Goal: Information Seeking & Learning: Check status

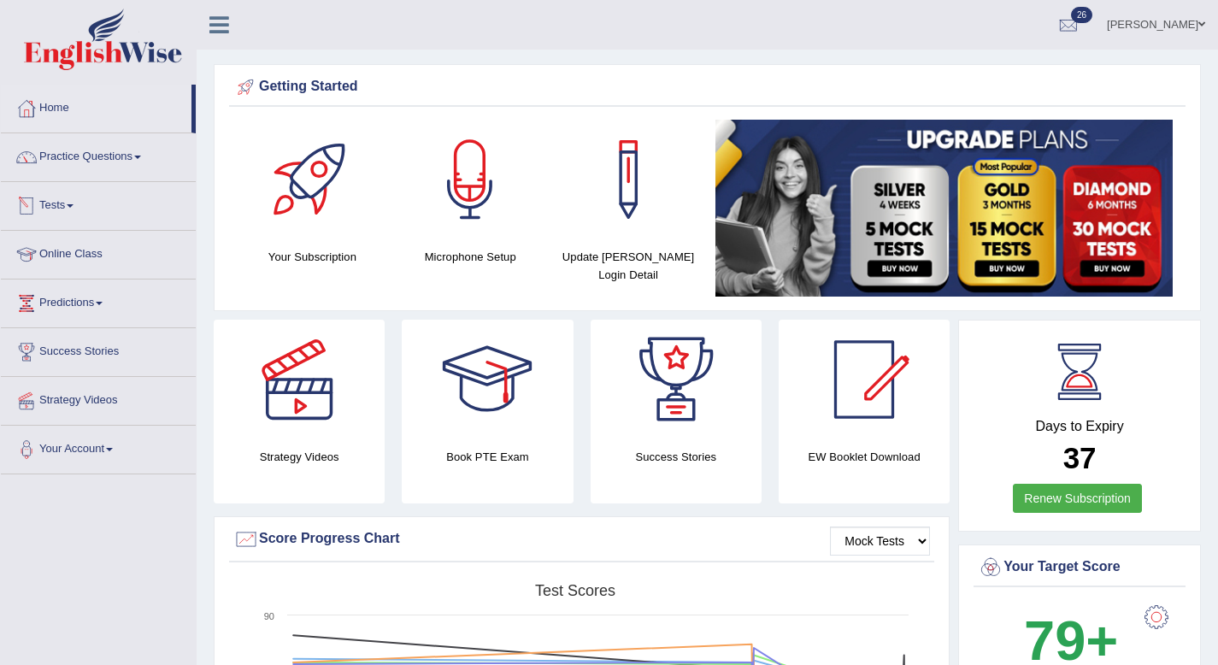
click at [80, 212] on link "Tests" at bounding box center [98, 203] width 195 height 43
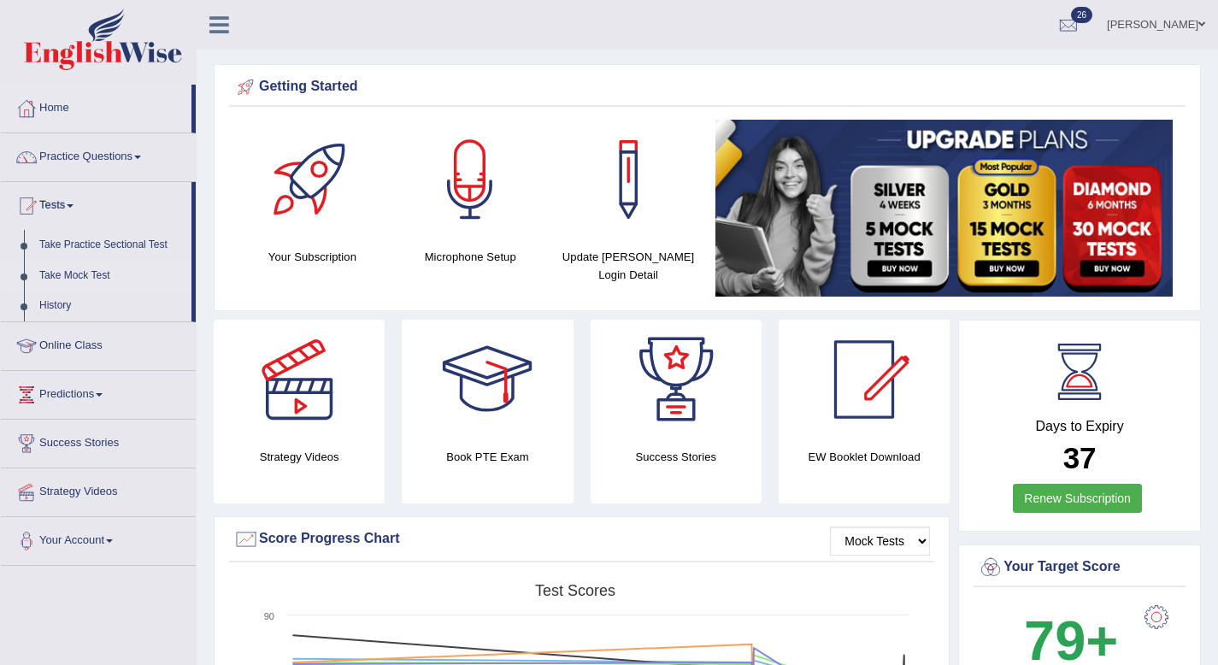
click at [90, 280] on link "Take Mock Test" at bounding box center [112, 276] width 160 height 31
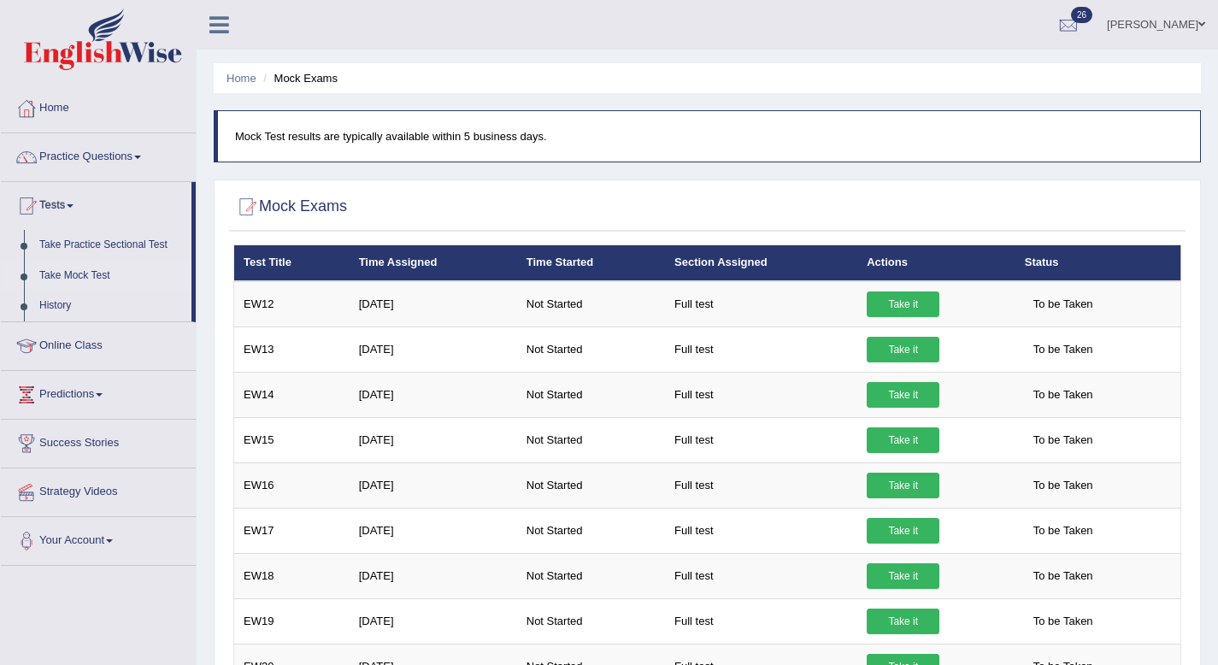
click at [292, 79] on li "Mock Exams" at bounding box center [298, 78] width 79 height 16
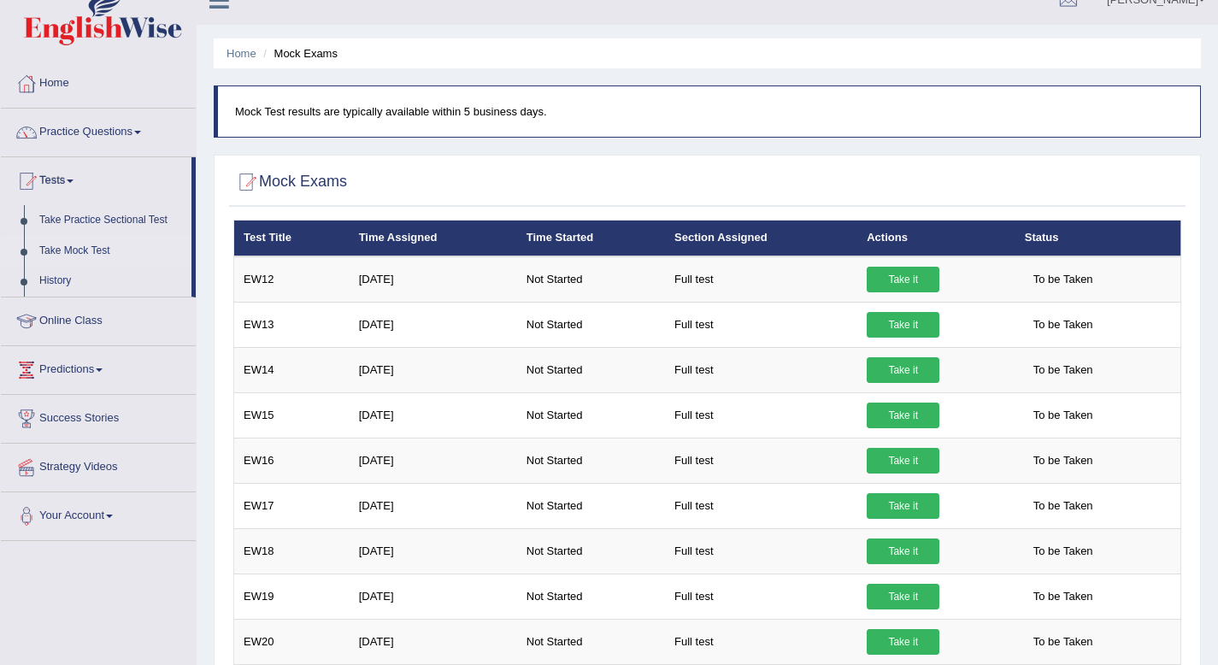
scroll to position [26, 0]
click at [42, 283] on link "History" at bounding box center [112, 280] width 160 height 31
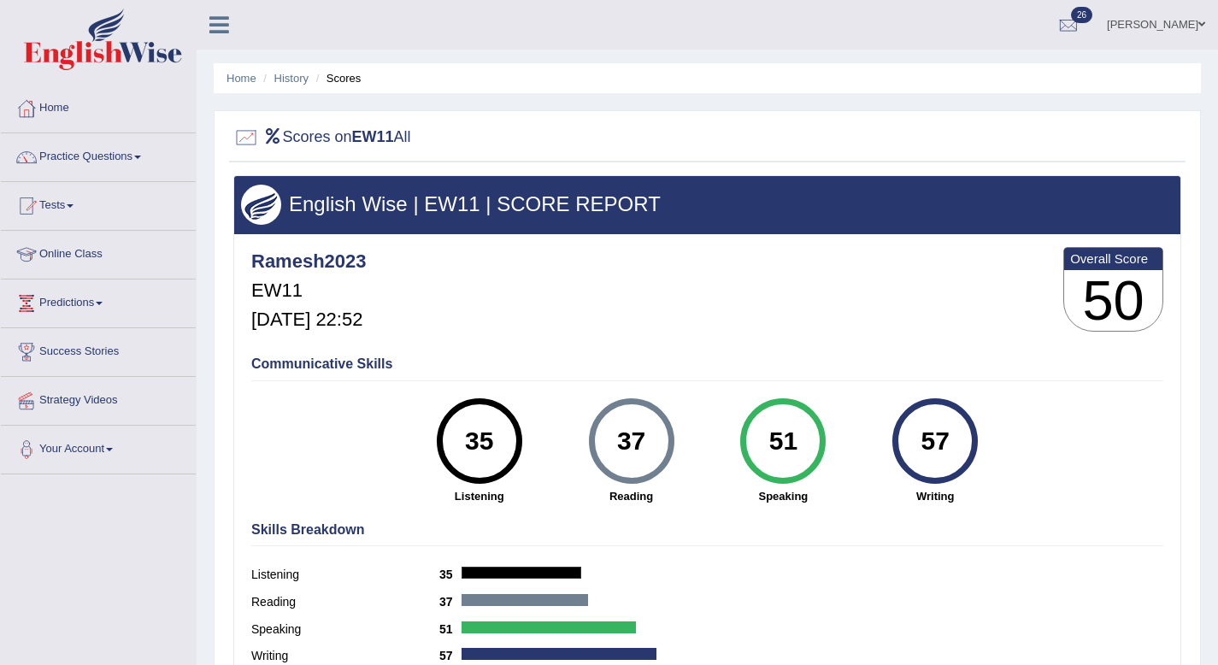
click at [356, 77] on li "Scores" at bounding box center [337, 78] width 50 height 16
click at [331, 75] on li "Scores" at bounding box center [337, 78] width 50 height 16
click at [303, 78] on link "History" at bounding box center [291, 78] width 34 height 13
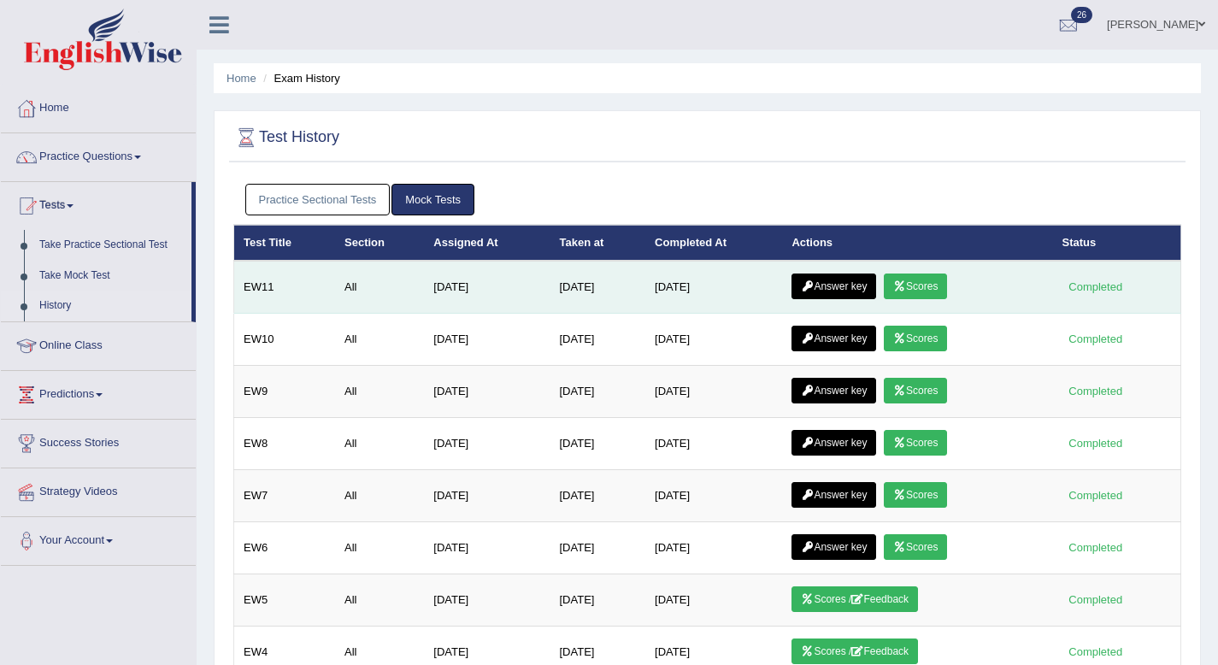
click at [843, 284] on link "Answer key" at bounding box center [834, 287] width 85 height 26
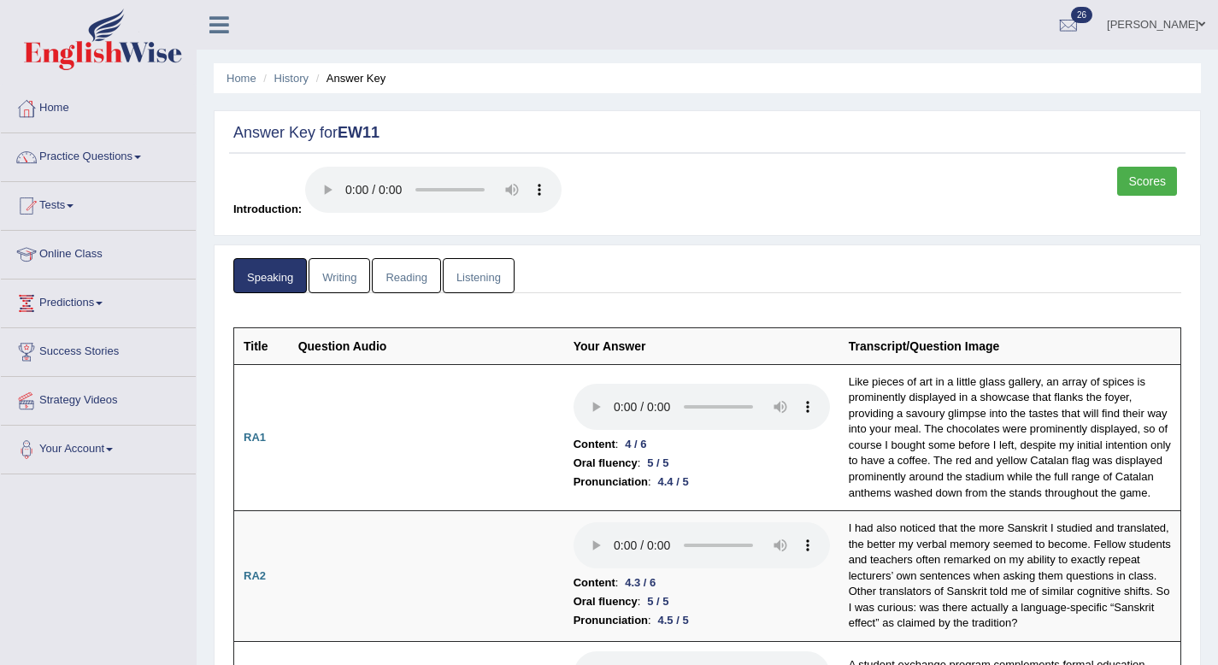
click at [355, 274] on link "Writing" at bounding box center [340, 275] width 62 height 35
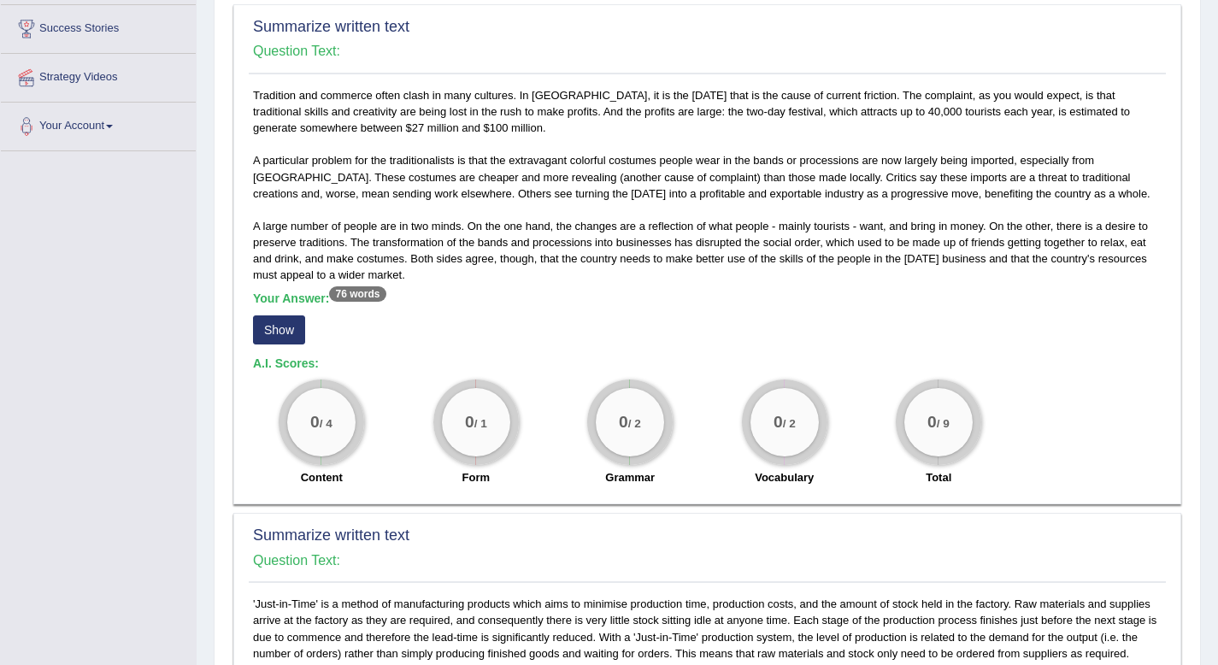
scroll to position [306, 0]
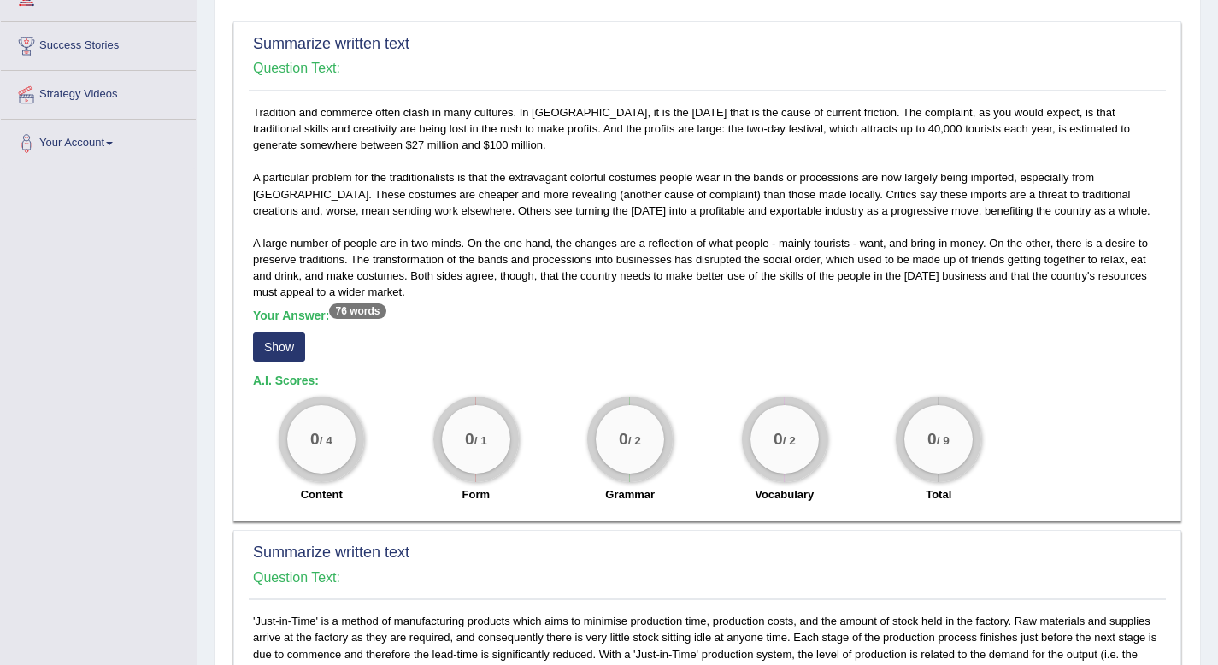
click at [353, 309] on sup "76 words" at bounding box center [357, 310] width 56 height 15
click at [284, 357] on button "Show" at bounding box center [279, 347] width 52 height 29
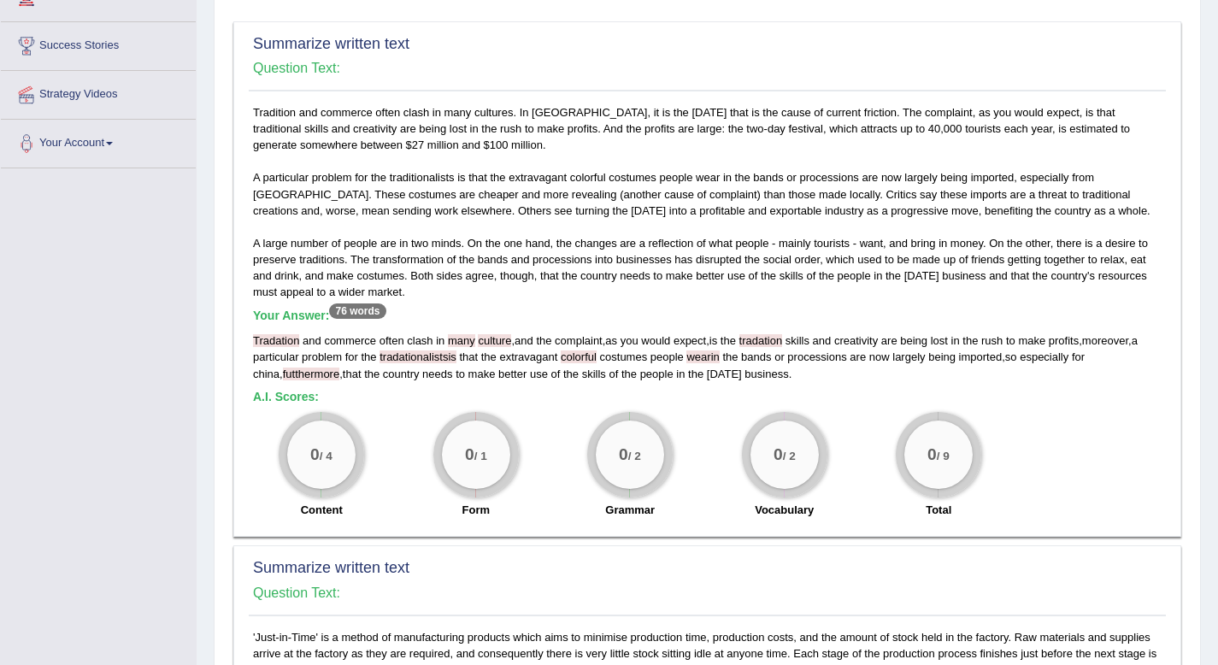
click at [303, 347] on span "and" at bounding box center [312, 340] width 19 height 13
click at [291, 343] on span "Tradation" at bounding box center [276, 340] width 46 height 13
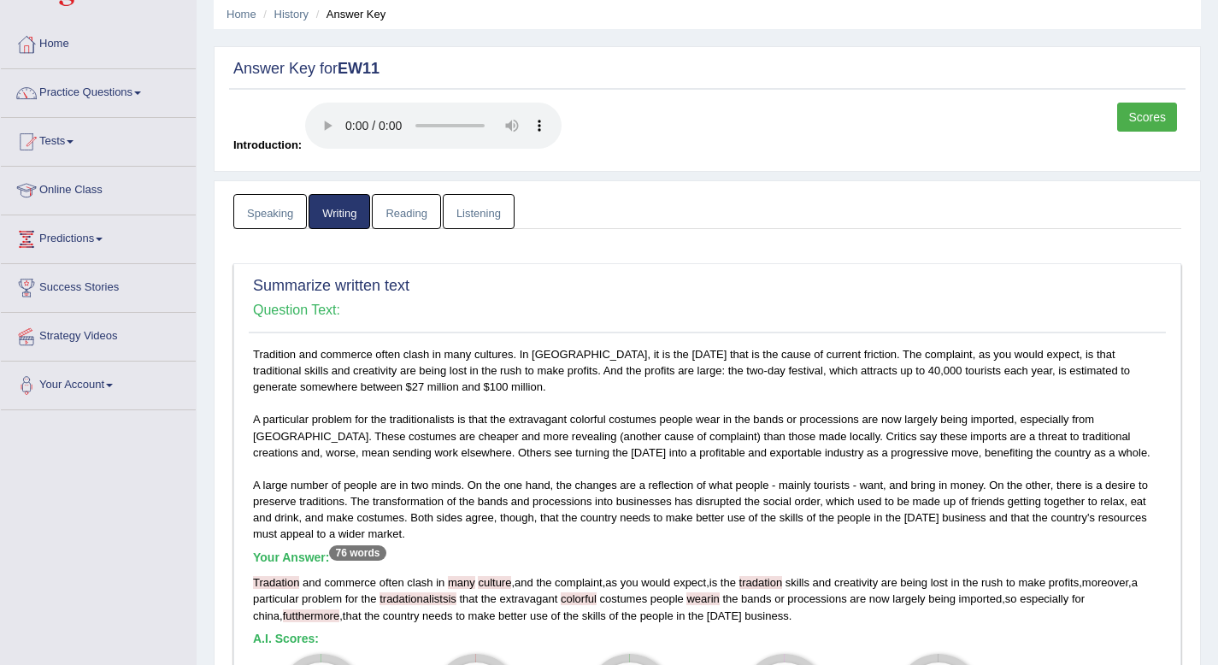
scroll to position [0, 0]
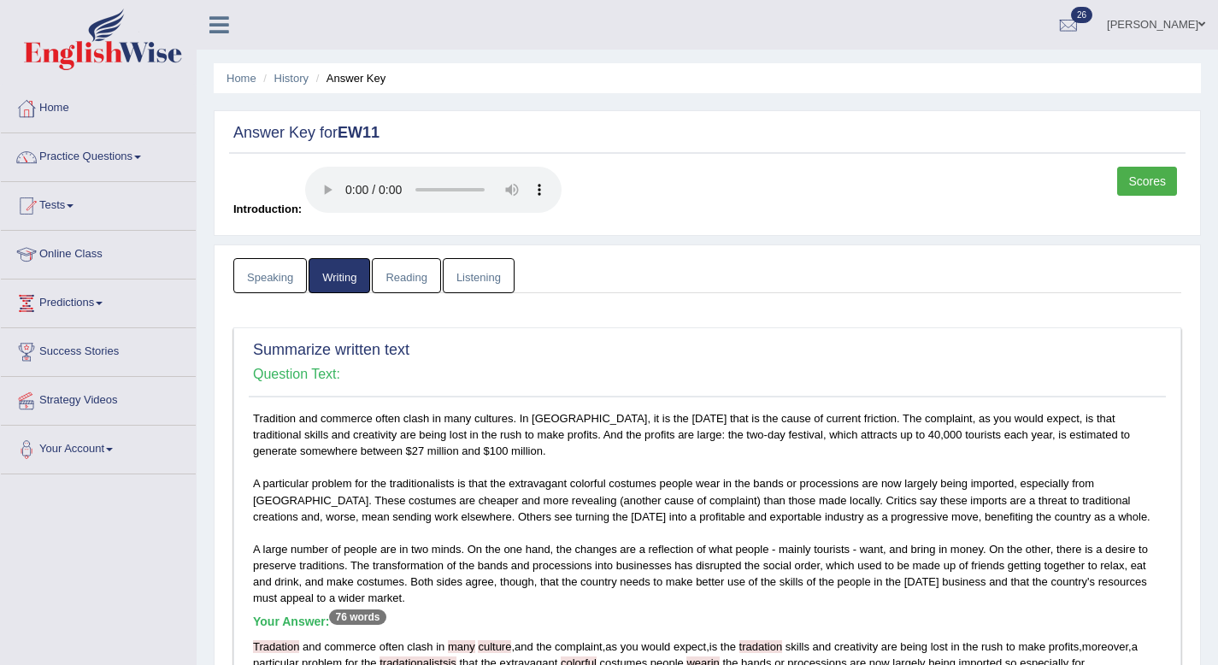
click at [412, 280] on link "Reading" at bounding box center [406, 275] width 68 height 35
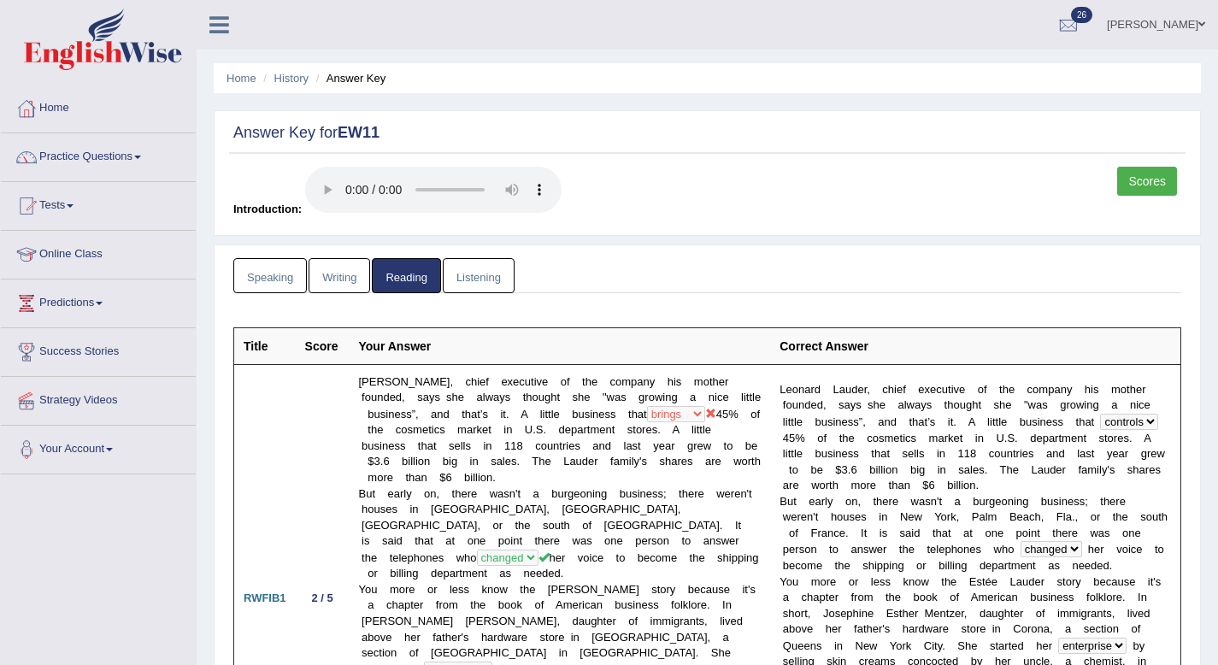
click at [469, 270] on link "Listening" at bounding box center [479, 275] width 72 height 35
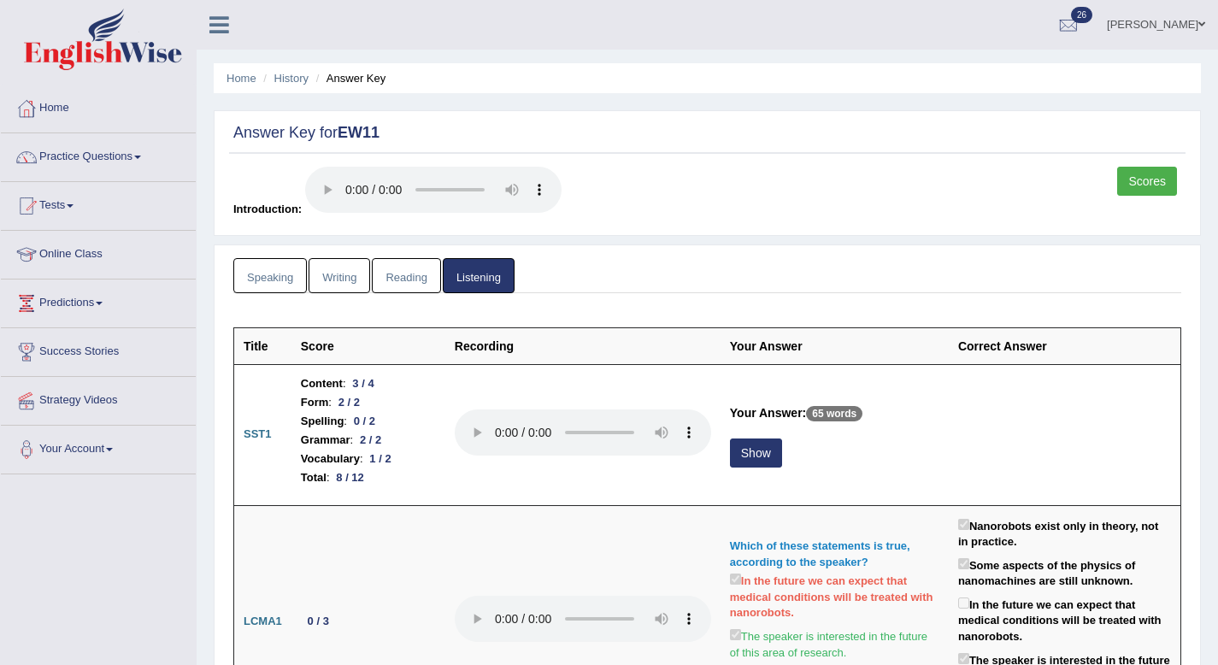
click at [1142, 170] on link "Scores" at bounding box center [1147, 181] width 60 height 29
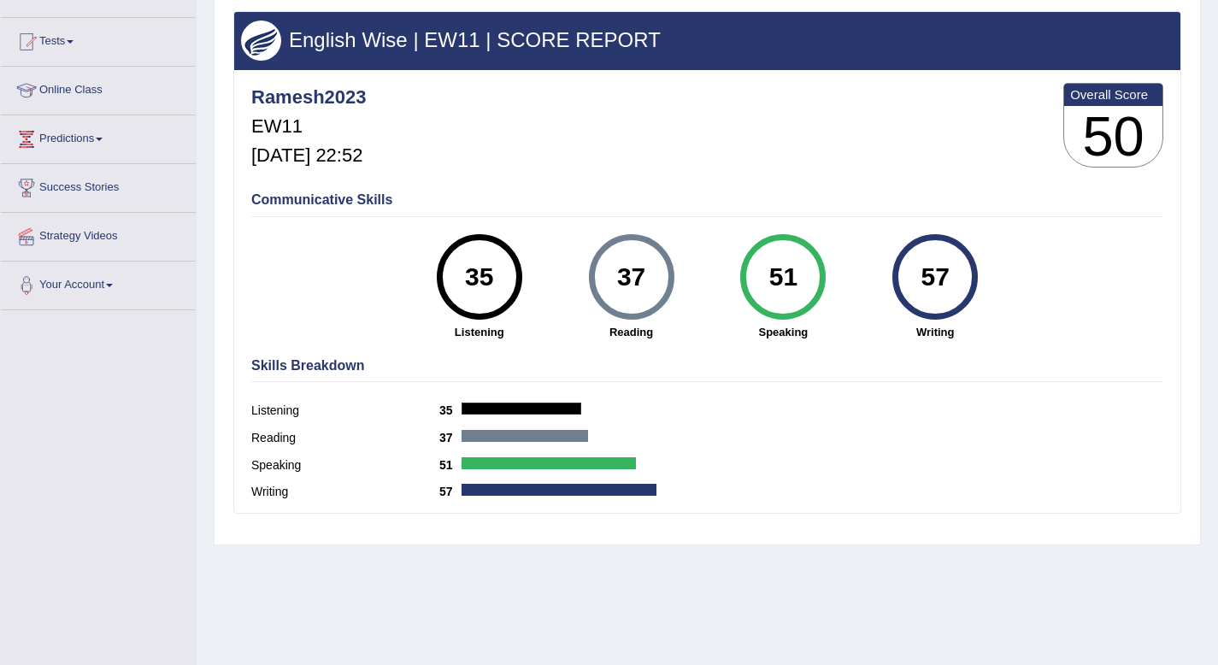
scroll to position [163, 0]
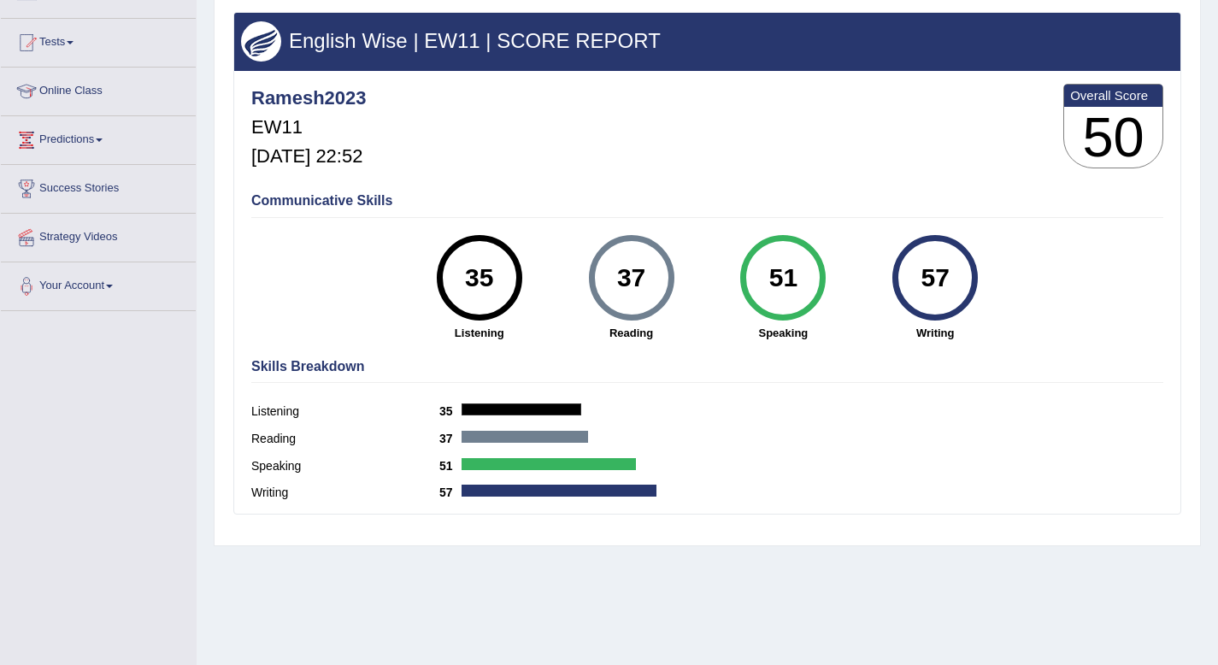
click at [74, 41] on span at bounding box center [70, 42] width 7 height 3
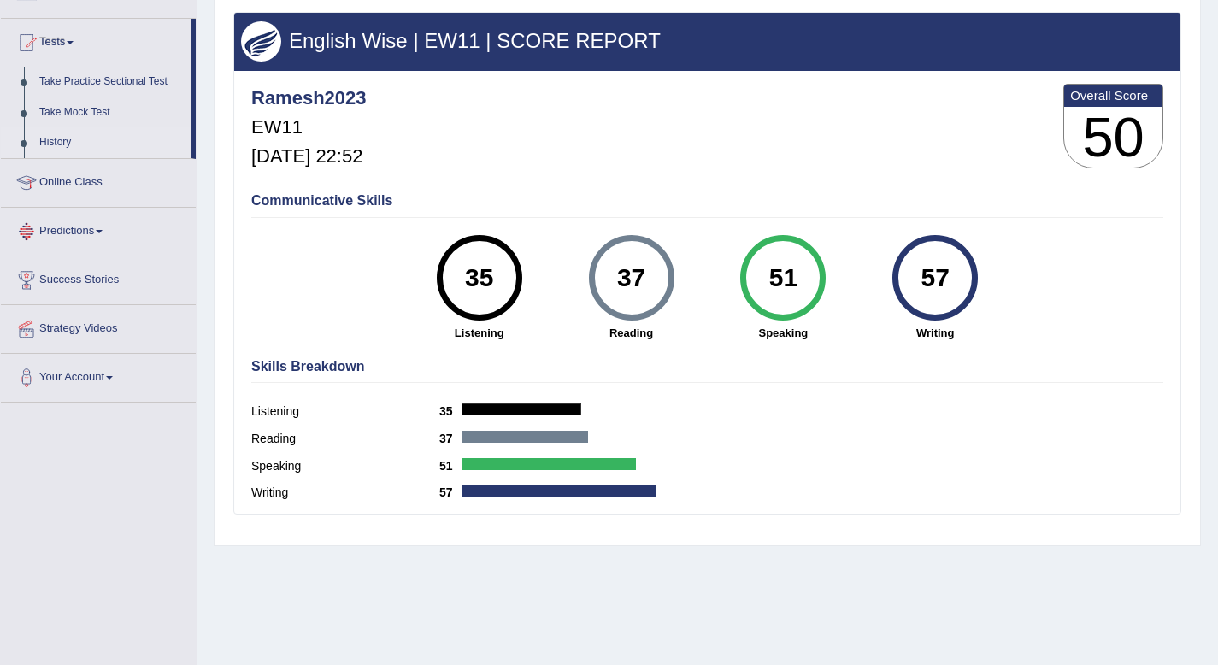
click at [69, 141] on link "History" at bounding box center [112, 142] width 160 height 31
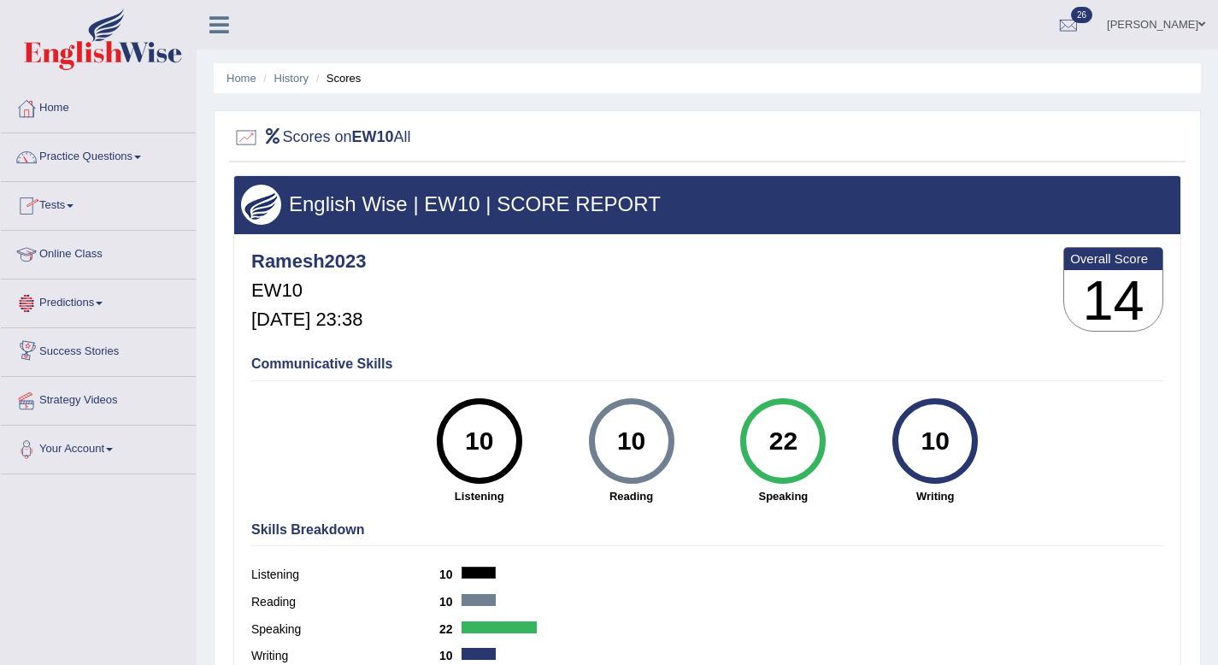
click at [73, 197] on link "Tests" at bounding box center [98, 203] width 195 height 43
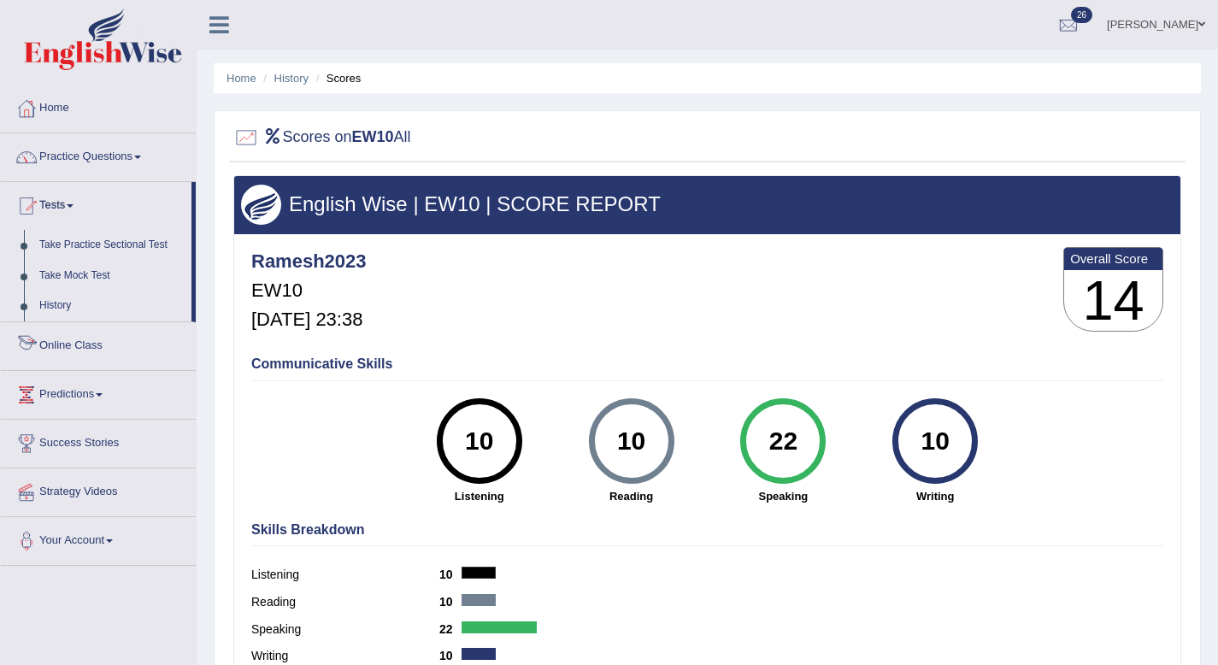
click at [71, 303] on link "History" at bounding box center [112, 306] width 160 height 31
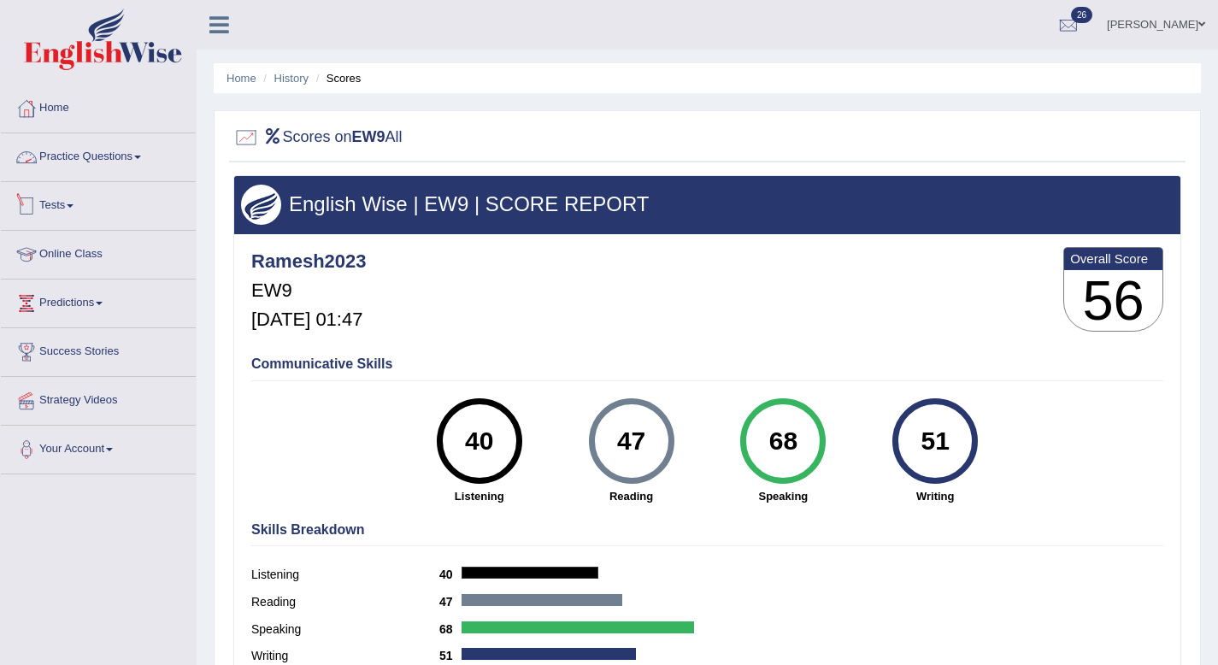
click at [76, 202] on link "Tests" at bounding box center [98, 203] width 195 height 43
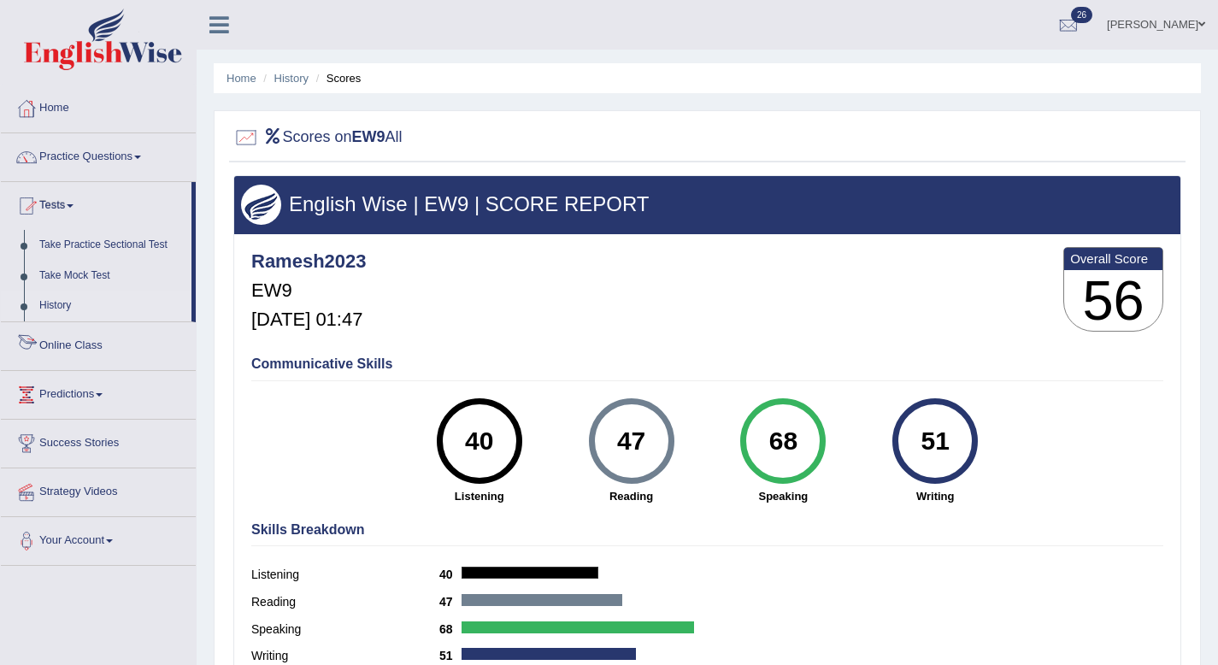
click at [60, 313] on link "History" at bounding box center [112, 306] width 160 height 31
click at [61, 304] on link "History" at bounding box center [112, 306] width 160 height 31
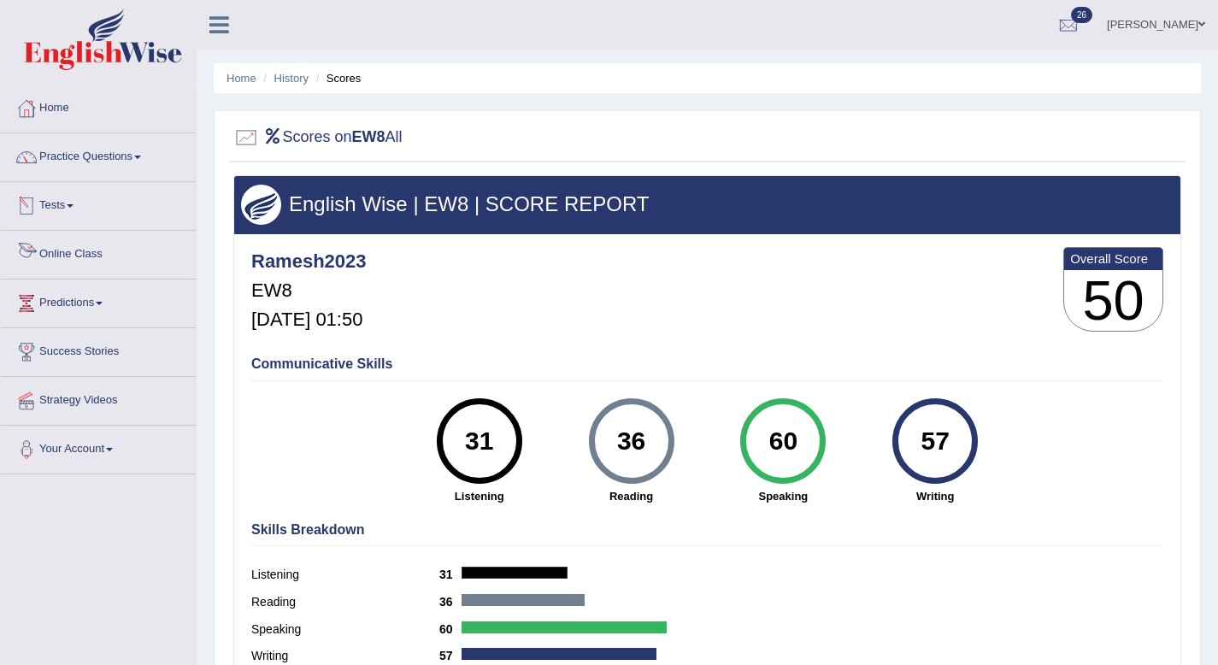
click at [74, 205] on span at bounding box center [70, 205] width 7 height 3
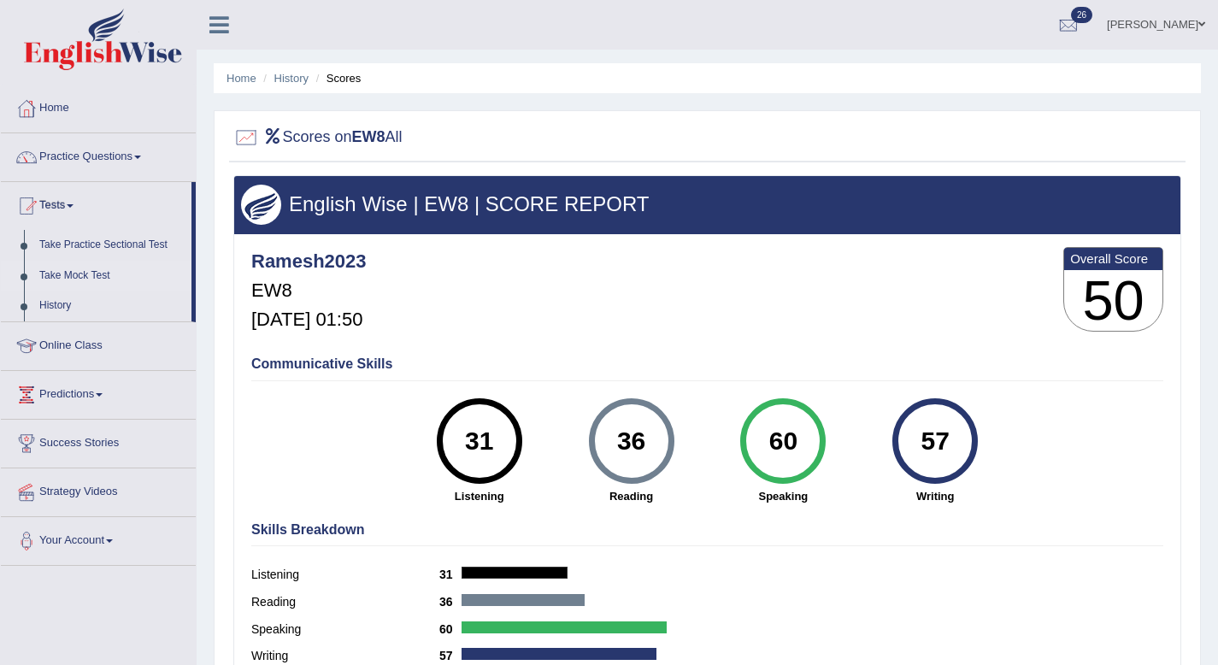
click at [66, 280] on link "Take Mock Test" at bounding box center [112, 276] width 160 height 31
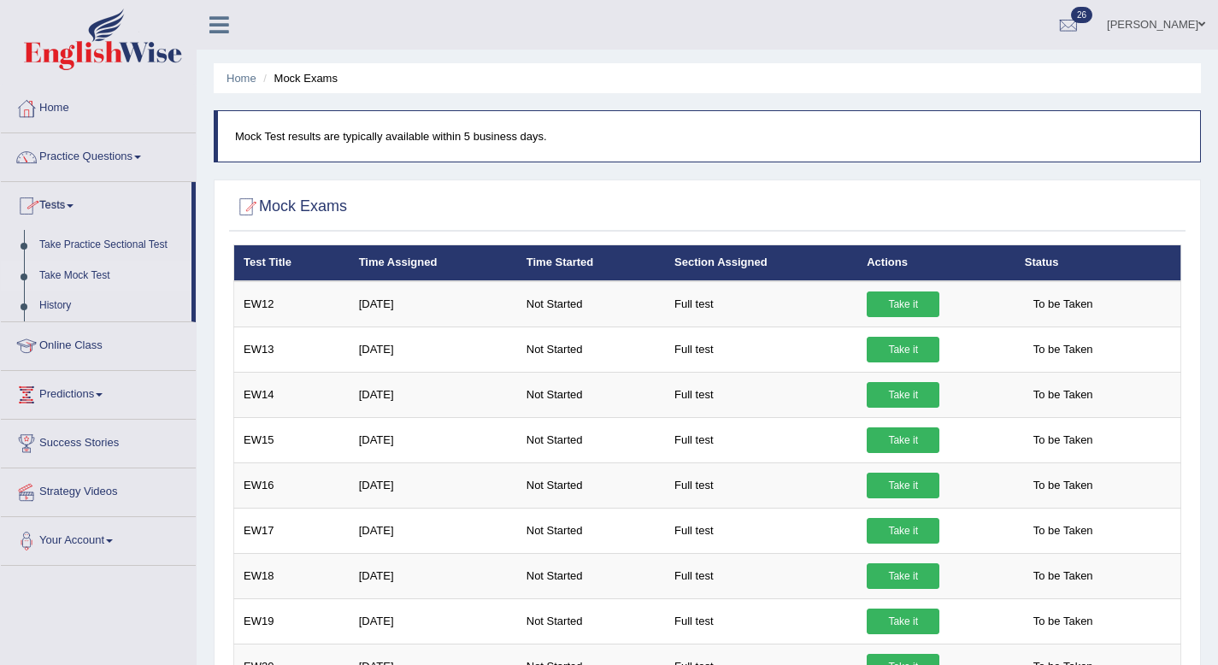
click at [64, 215] on link "Tests" at bounding box center [96, 203] width 191 height 43
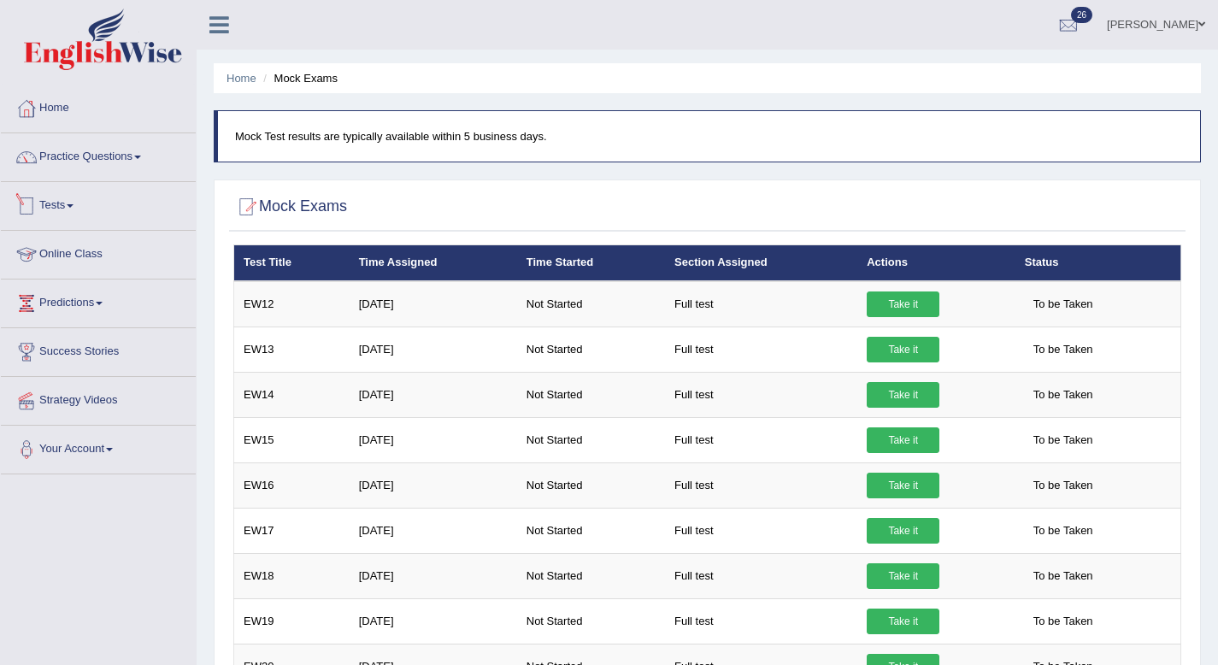
click at [79, 211] on link "Tests" at bounding box center [98, 203] width 195 height 43
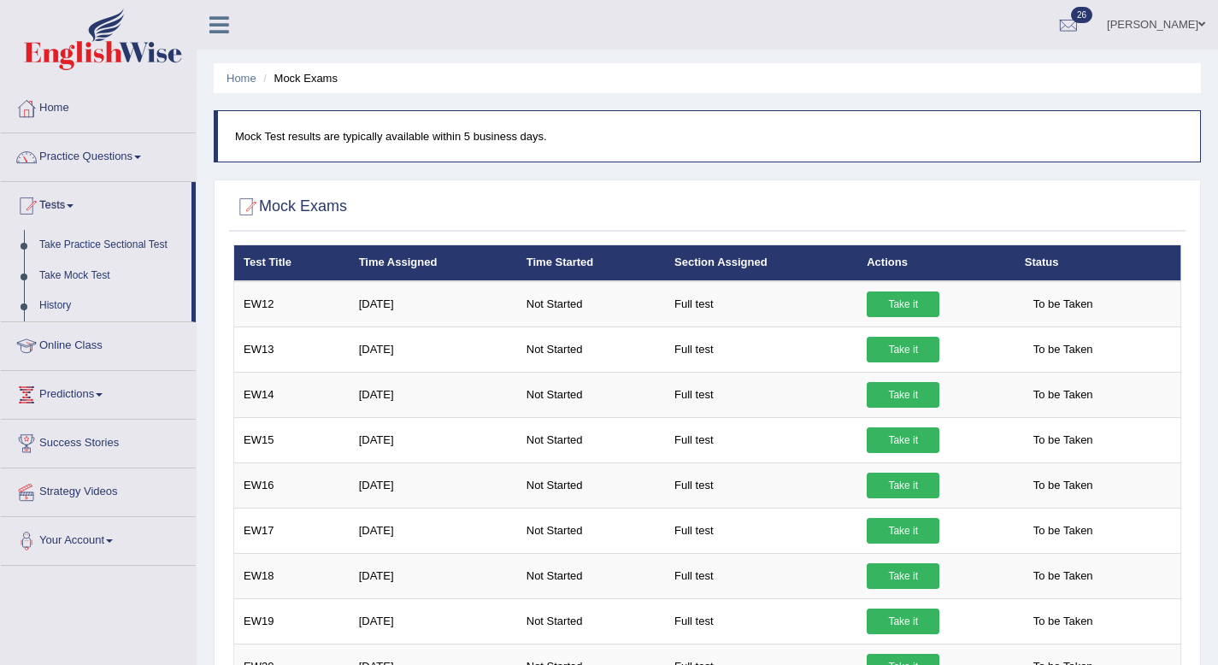
click at [64, 313] on link "History" at bounding box center [112, 306] width 160 height 31
